Goal: Task Accomplishment & Management: Manage account settings

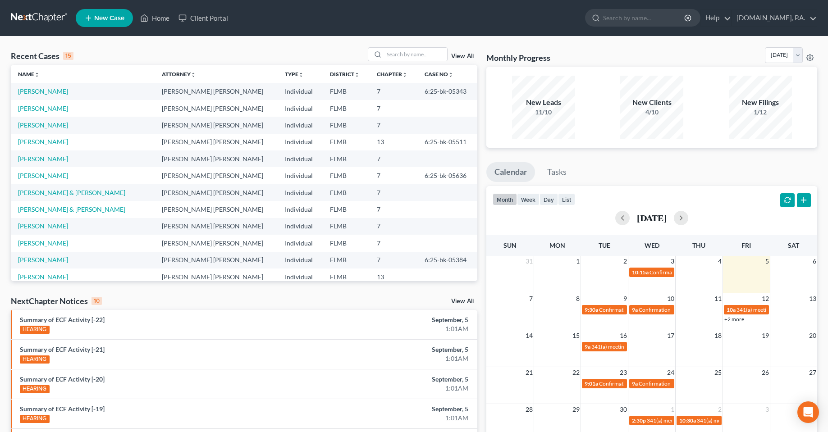
click at [308, 42] on div "Recent Cases 15 View All Name unfold_more expand_more expand_less Attorney unfo…" at bounding box center [414, 335] width 828 height 596
click at [291, 50] on div "Recent Cases 15 View All" at bounding box center [244, 56] width 466 height 18
click at [393, 58] on input "search" at bounding box center [415, 54] width 63 height 13
type input "[PERSON_NAME]"
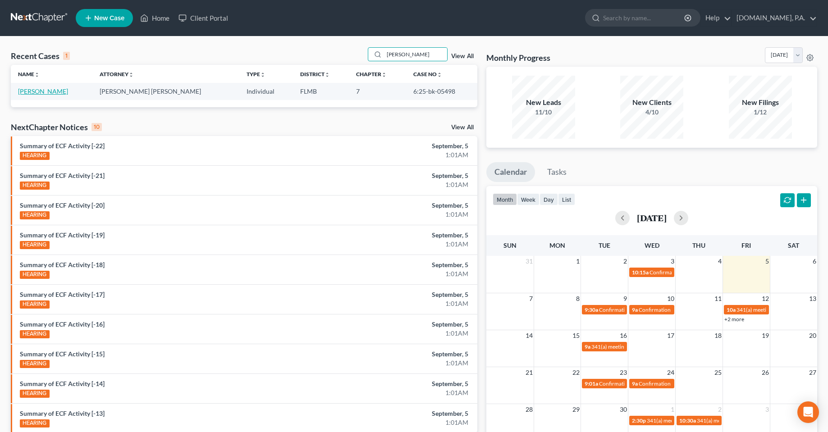
click at [41, 93] on link "[PERSON_NAME]" at bounding box center [43, 91] width 50 height 8
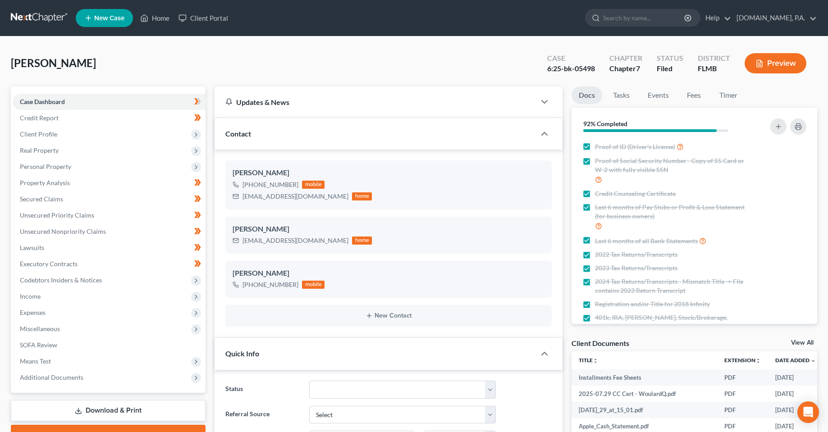
click at [275, 68] on div "[PERSON_NAME] Upgraded Case 6:25-bk-05498 Chapter Chapter 7 Status Filed Distri…" at bounding box center [414, 66] width 806 height 39
click at [45, 235] on link "Unsecured Nonpriority Claims" at bounding box center [109, 232] width 193 height 16
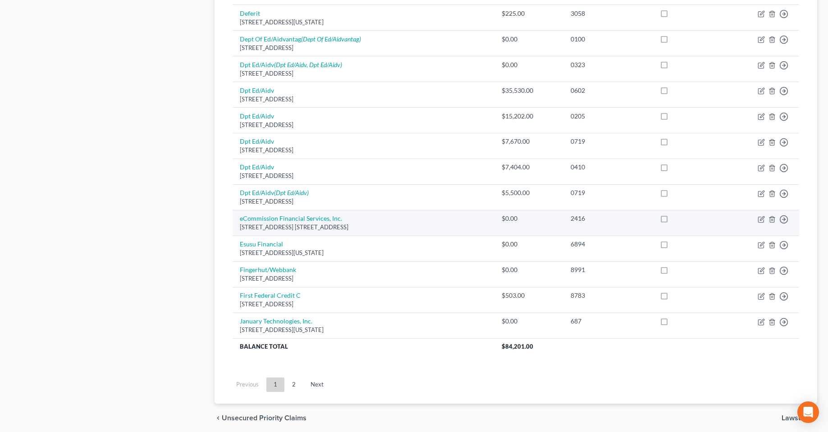
scroll to position [611, 0]
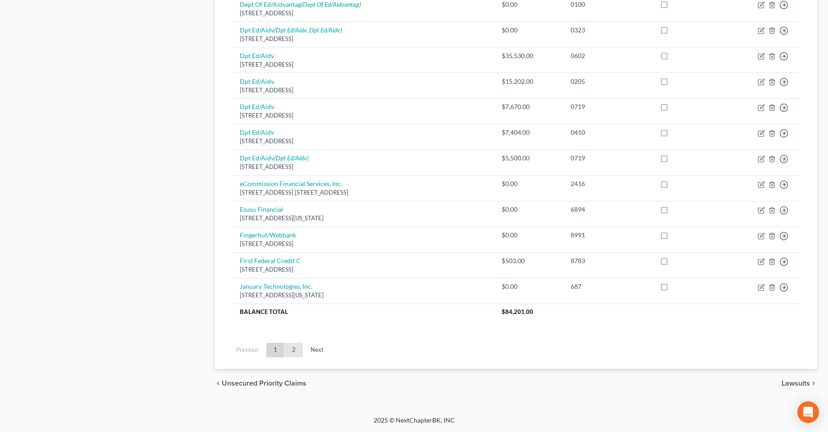
click at [296, 350] on link "2" at bounding box center [294, 350] width 18 height 14
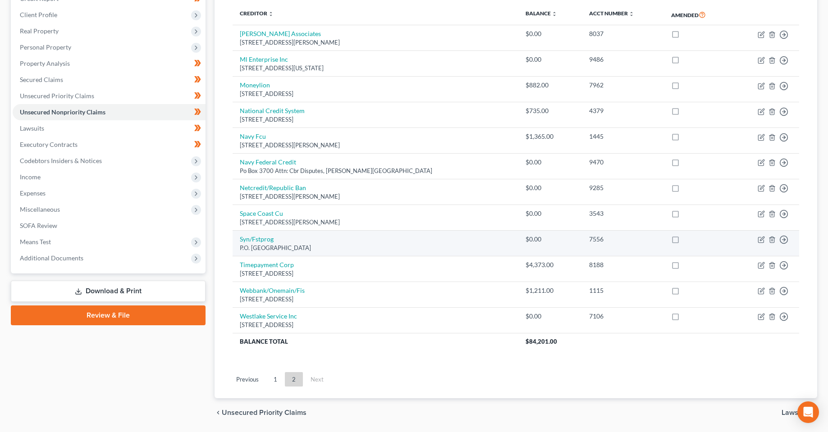
scroll to position [104, 0]
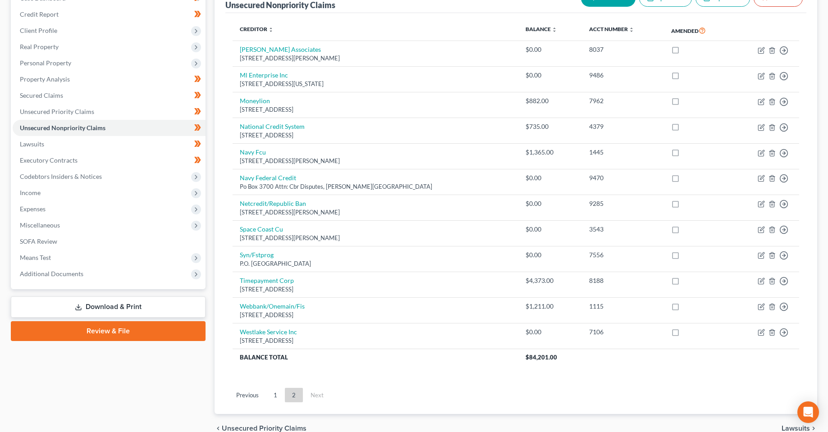
click at [125, 403] on div "Case Dashboard Payments Invoices Payments Payments Credit Report Client Profile" at bounding box center [108, 213] width 204 height 460
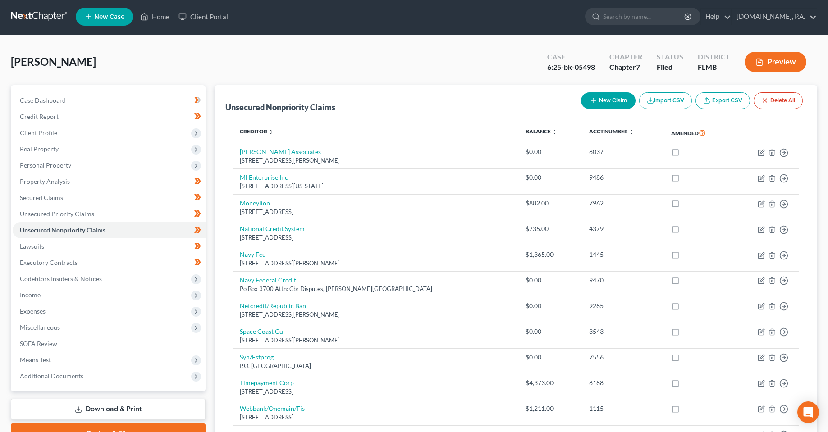
scroll to position [0, 0]
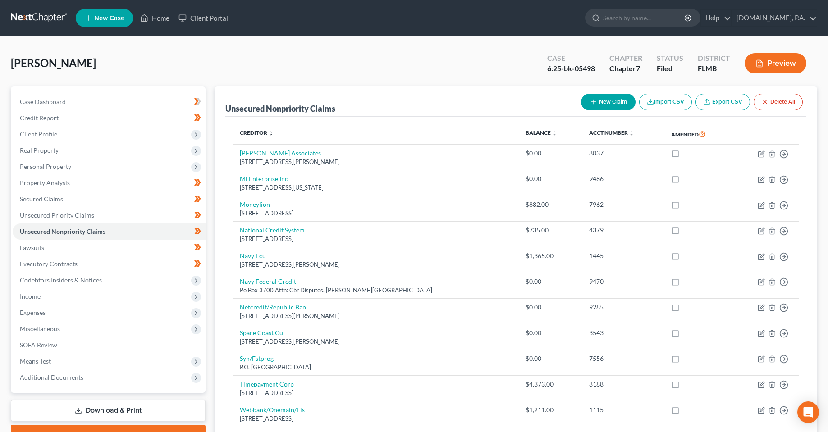
click at [387, 56] on div "[PERSON_NAME] Upgraded Case 6:25-bk-05498 Chapter Chapter 7 Status Filed Distri…" at bounding box center [414, 66] width 806 height 39
click at [242, 60] on div "[PERSON_NAME] Upgraded Case 6:25-bk-05498 Chapter Chapter 7 Status Filed Distri…" at bounding box center [414, 66] width 806 height 39
click at [214, 16] on link "Client Portal" at bounding box center [203, 18] width 59 height 16
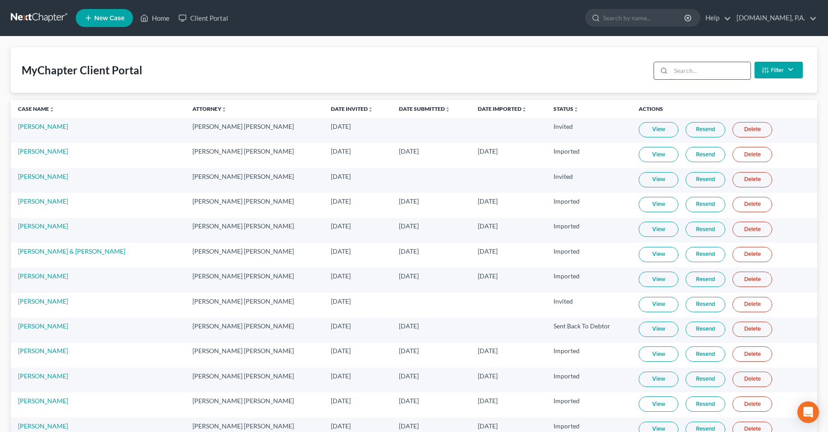
click at [698, 68] on input "search" at bounding box center [711, 70] width 80 height 17
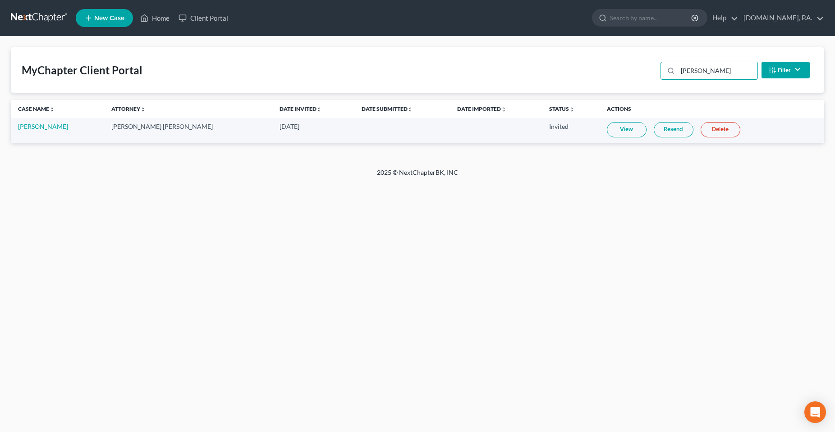
type input "[PERSON_NAME]"
click at [658, 131] on link "Resend" at bounding box center [673, 129] width 40 height 15
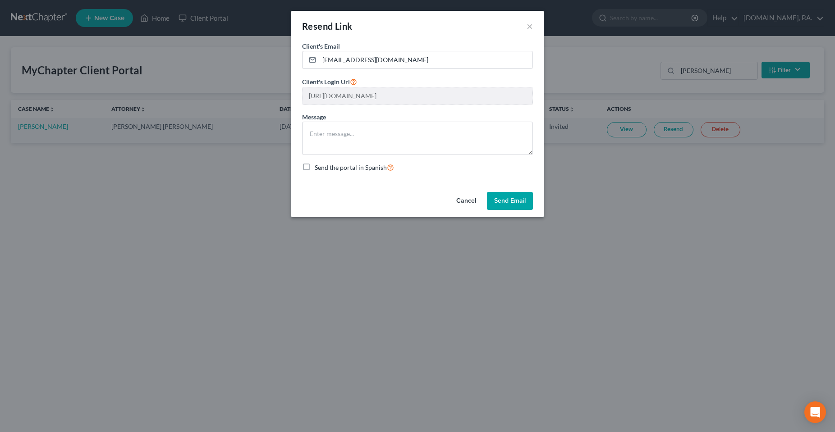
click at [470, 206] on button "Cancel" at bounding box center [466, 201] width 34 height 18
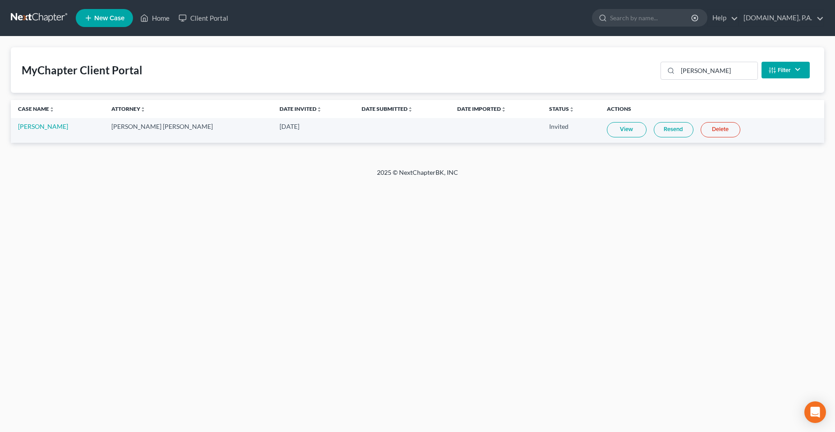
click at [302, 246] on div "Home New Case Client Portal [DOMAIN_NAME], P.A. [PERSON_NAME][EMAIL_ADDRESS][DO…" at bounding box center [417, 216] width 835 height 432
click at [164, 16] on link "Home" at bounding box center [155, 18] width 38 height 16
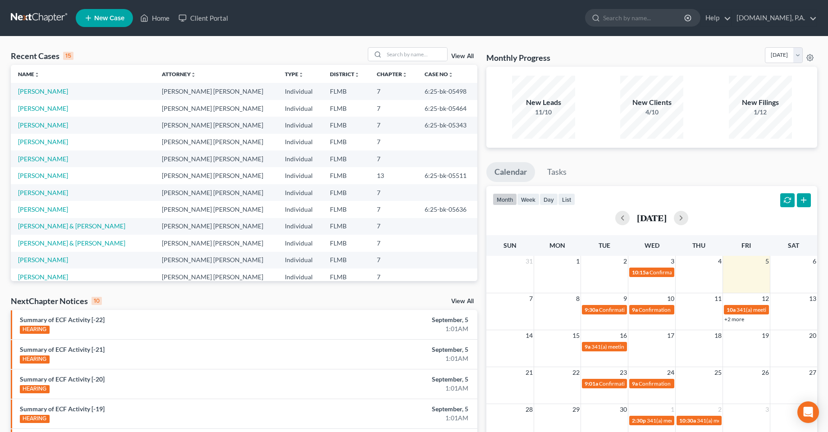
click at [283, 47] on div "Recent Cases 15 View All Name unfold_more expand_more expand_less Attorney unfo…" at bounding box center [414, 335] width 828 height 596
click at [587, 160] on div "Monthly Progress Bankruptcy Bankruptcy [DATE] [DATE] [DATE] [DATE] [DATE] [DATE…" at bounding box center [652, 334] width 340 height 574
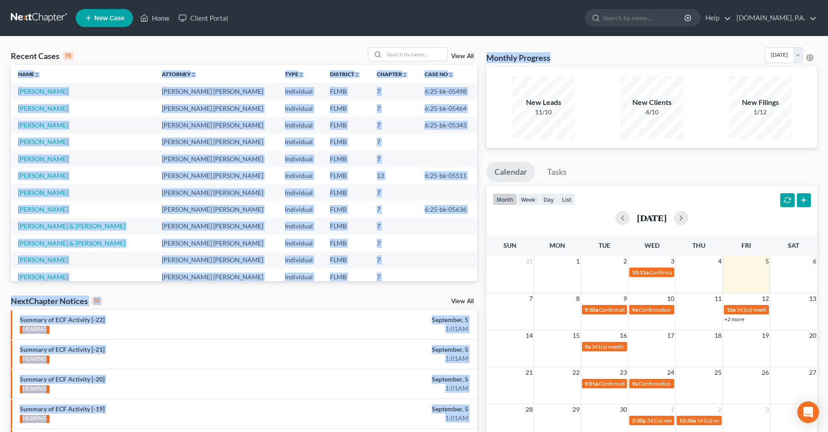
drag, startPoint x: 568, startPoint y: 58, endPoint x: 479, endPoint y: 52, distance: 89.4
click at [479, 52] on div "Recent Cases 15 View All Name unfold_more expand_more expand_less Attorney unfo…" at bounding box center [413, 334] width 815 height 574
click at [616, 52] on div "Monthly Progress Bankruptcy Bankruptcy [DATE] [DATE] [DATE] [DATE] [DATE] [DATE…" at bounding box center [651, 56] width 331 height 19
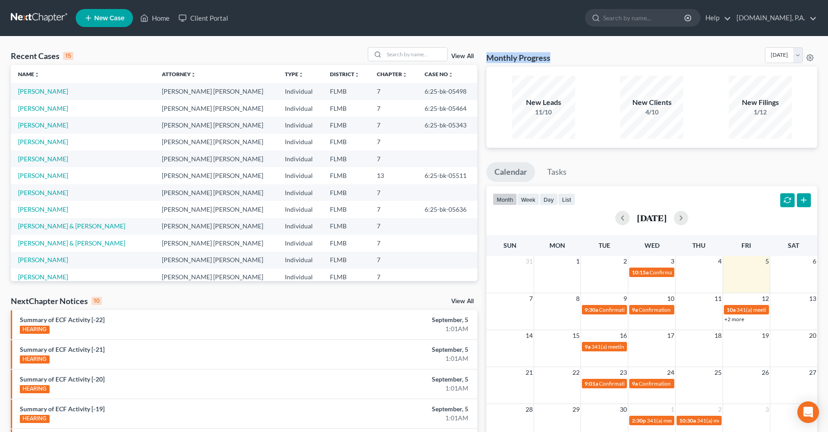
drag, startPoint x: 576, startPoint y: 58, endPoint x: 505, endPoint y: 58, distance: 70.7
click at [486, 61] on div "Monthly Progress Bankruptcy Bankruptcy [DATE] [DATE] [DATE] [DATE] [DATE] [DATE…" at bounding box center [651, 56] width 331 height 19
click at [610, 49] on div "Monthly Progress Bankruptcy Bankruptcy [DATE] [DATE] [DATE] [DATE] [DATE] [DATE…" at bounding box center [651, 56] width 331 height 19
